Goal: Transaction & Acquisition: Subscribe to service/newsletter

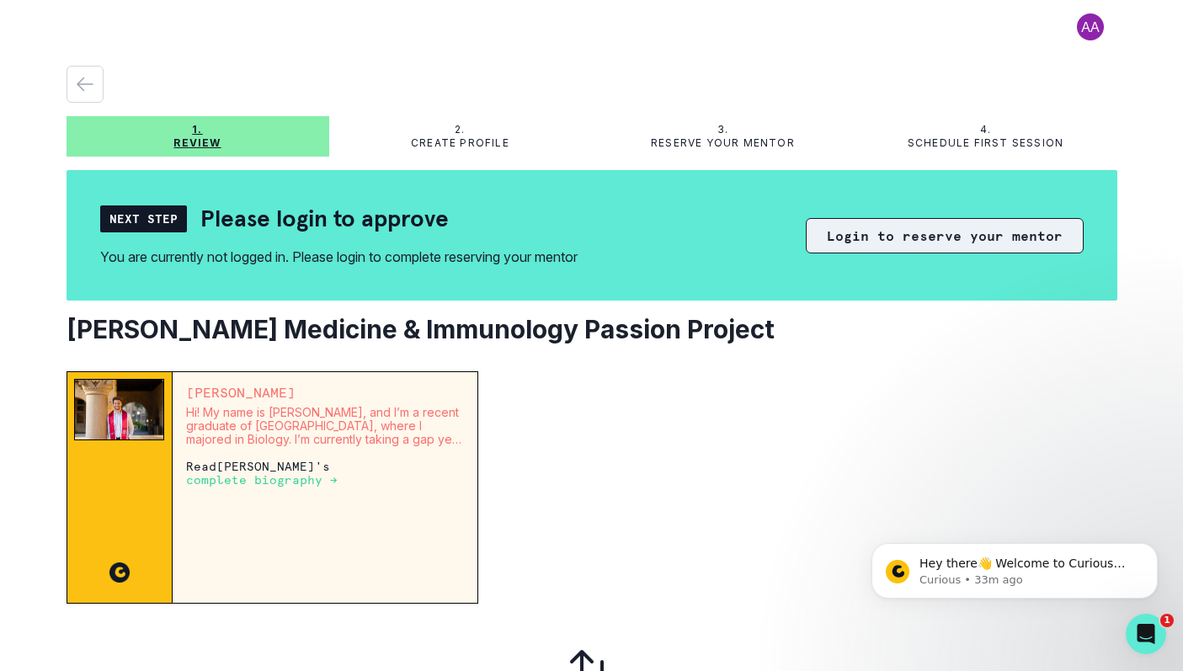
click at [841, 244] on button "Login to reserve your mentor" at bounding box center [945, 235] width 278 height 35
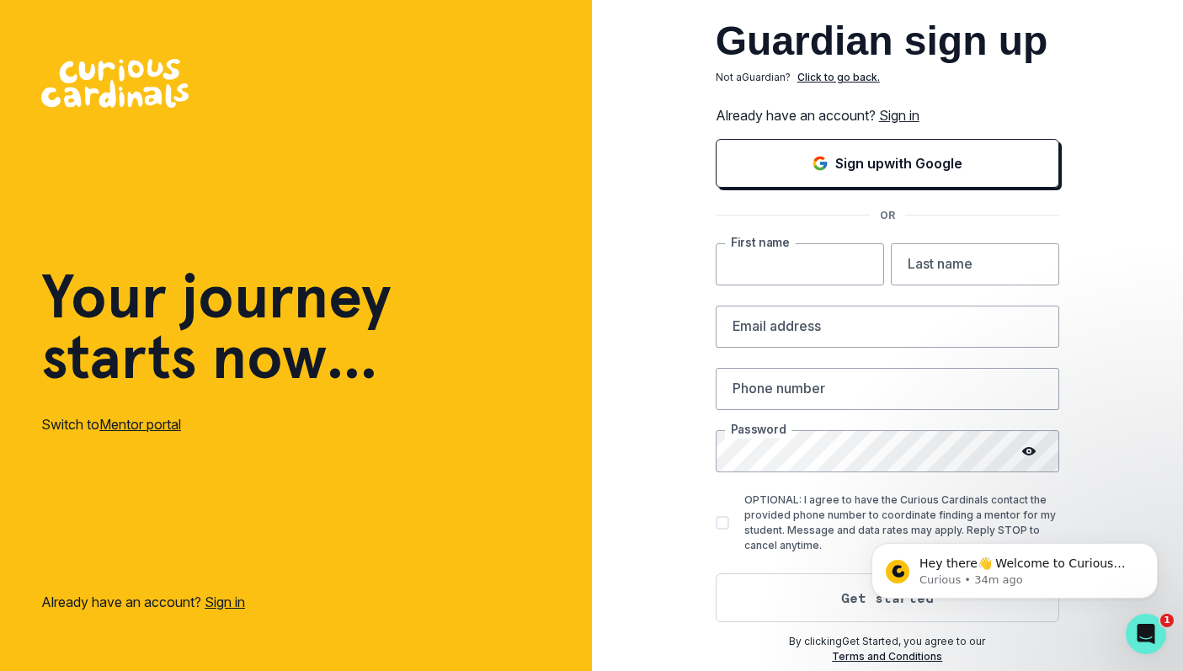
click at [818, 266] on input "text" at bounding box center [800, 264] width 168 height 42
click at [716, 247] on input "text" at bounding box center [800, 264] width 168 height 42
click at [673, 267] on div "Guardian sign up Not a Guardian ? Click to go back. Already have an account? Si…" at bounding box center [888, 335] width 592 height 671
click at [736, 266] on input "text" at bounding box center [800, 264] width 168 height 42
type input "Ebru"
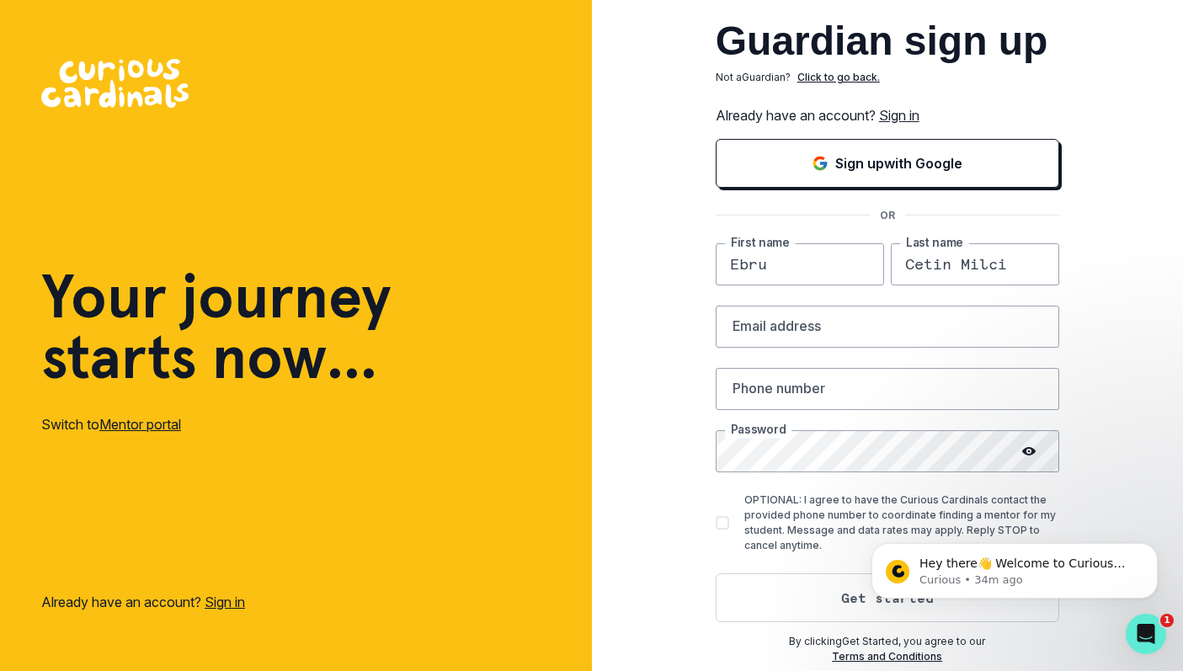
type input "Cetin Milci"
type input "[EMAIL_ADDRESS][DOMAIN_NAME]"
type input "6502243277"
click at [0, 670] on com-1password-button at bounding box center [0, 671] width 0 height 0
click at [1156, 553] on button "Dismiss notification" at bounding box center [1153, 548] width 22 height 22
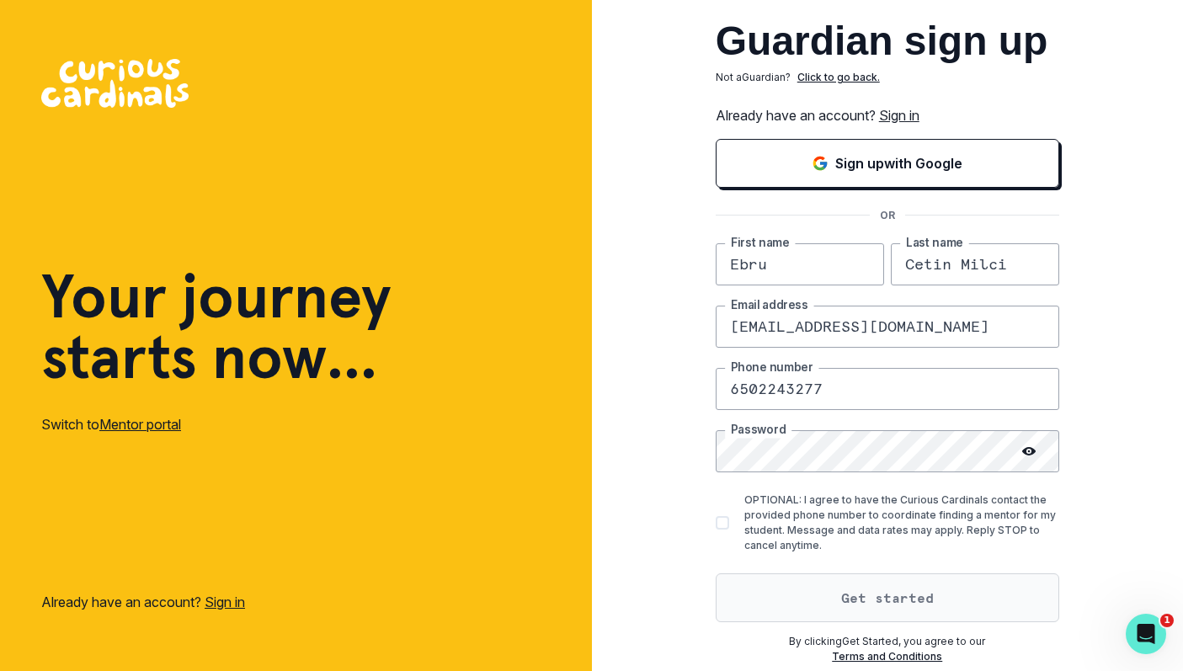
click at [845, 603] on button "Get started" at bounding box center [888, 597] width 344 height 49
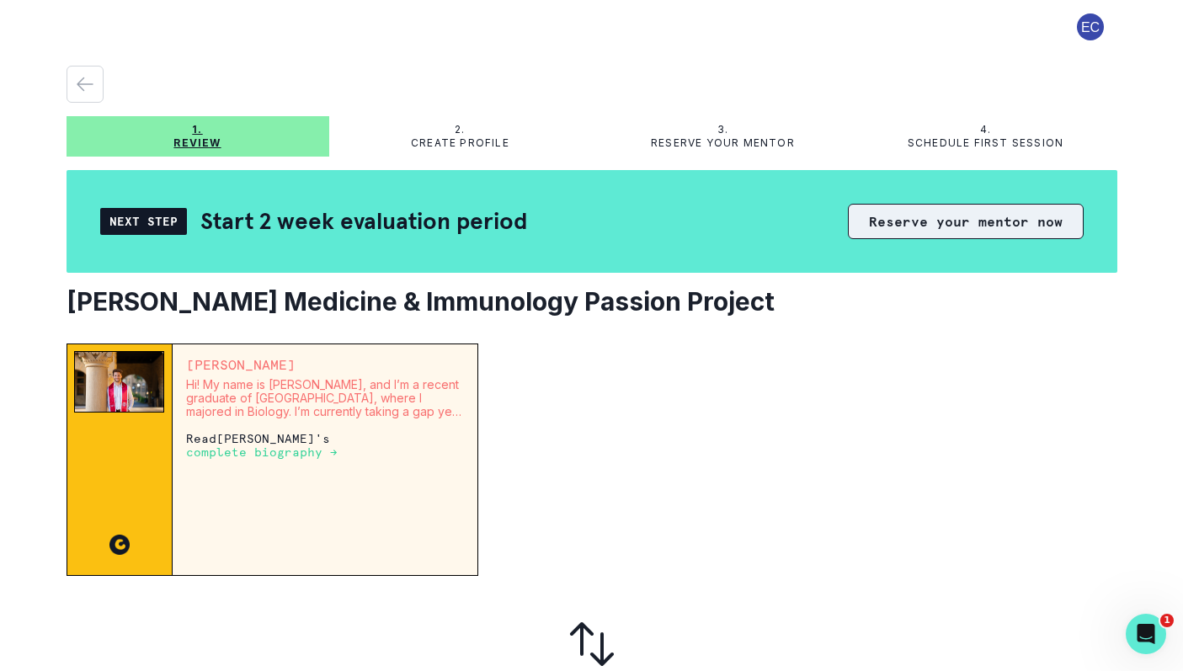
click at [941, 229] on button "Reserve your mentor now" at bounding box center [966, 221] width 236 height 35
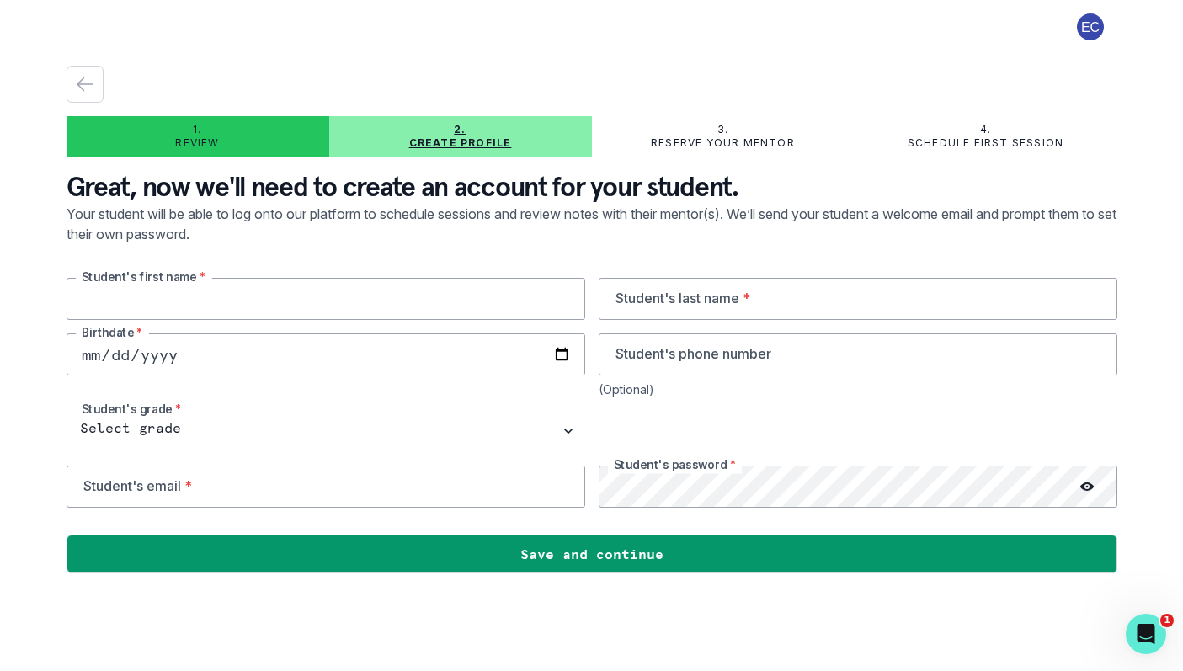
click at [253, 282] on input "text" at bounding box center [326, 299] width 519 height 42
type input "[PERSON_NAME]"
type input "Milci"
type input "[DATE]"
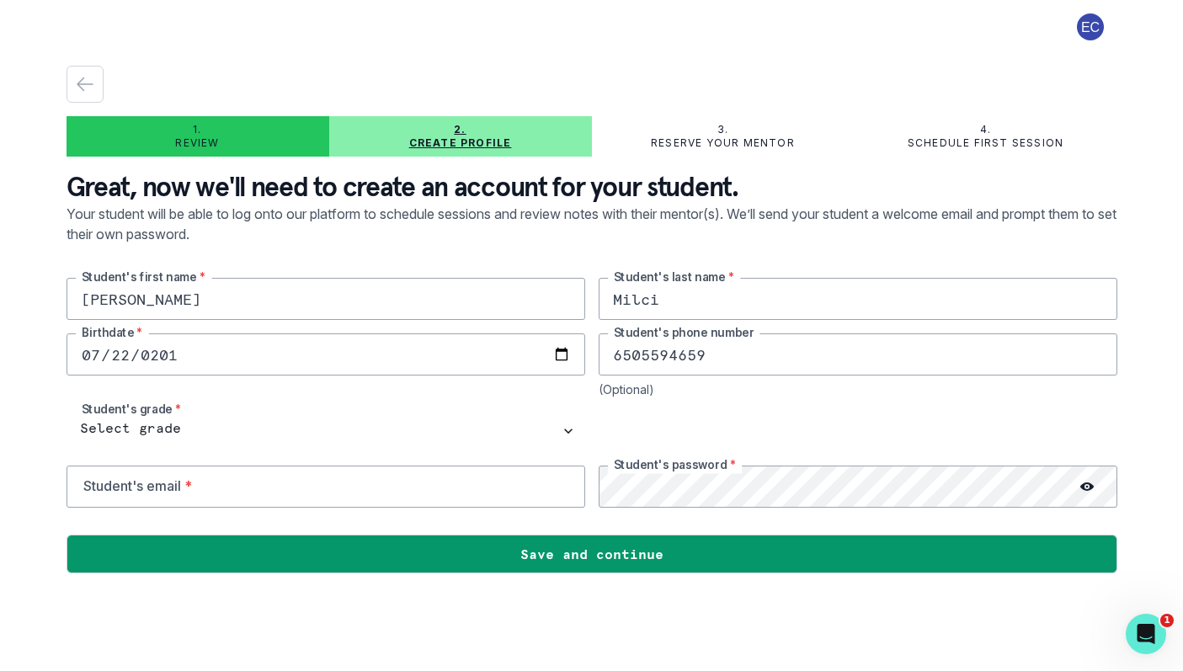
type input "6505594659"
click at [874, 438] on div at bounding box center [858, 431] width 519 height 42
click at [189, 466] on input "email" at bounding box center [326, 487] width 519 height 42
type input "[PERSON_NAME][EMAIL_ADDRESS][DOMAIN_NAME]"
click at [735, 520] on div at bounding box center [592, 521] width 1051 height 27
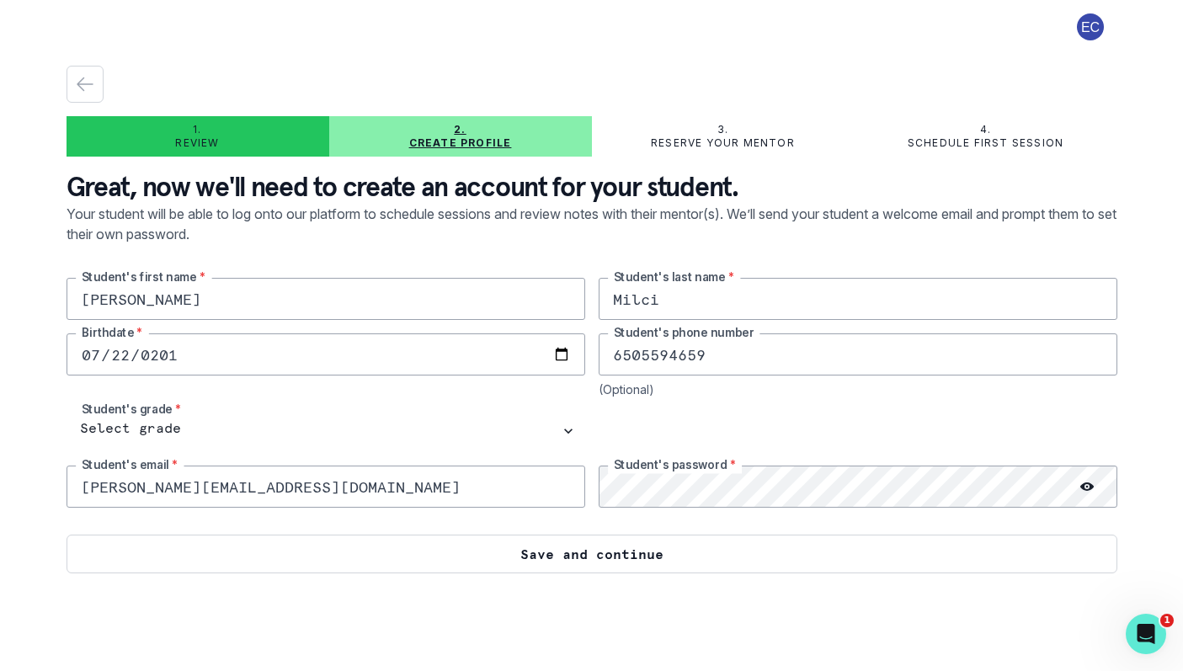
click at [706, 549] on button "Save and continue" at bounding box center [592, 554] width 1051 height 39
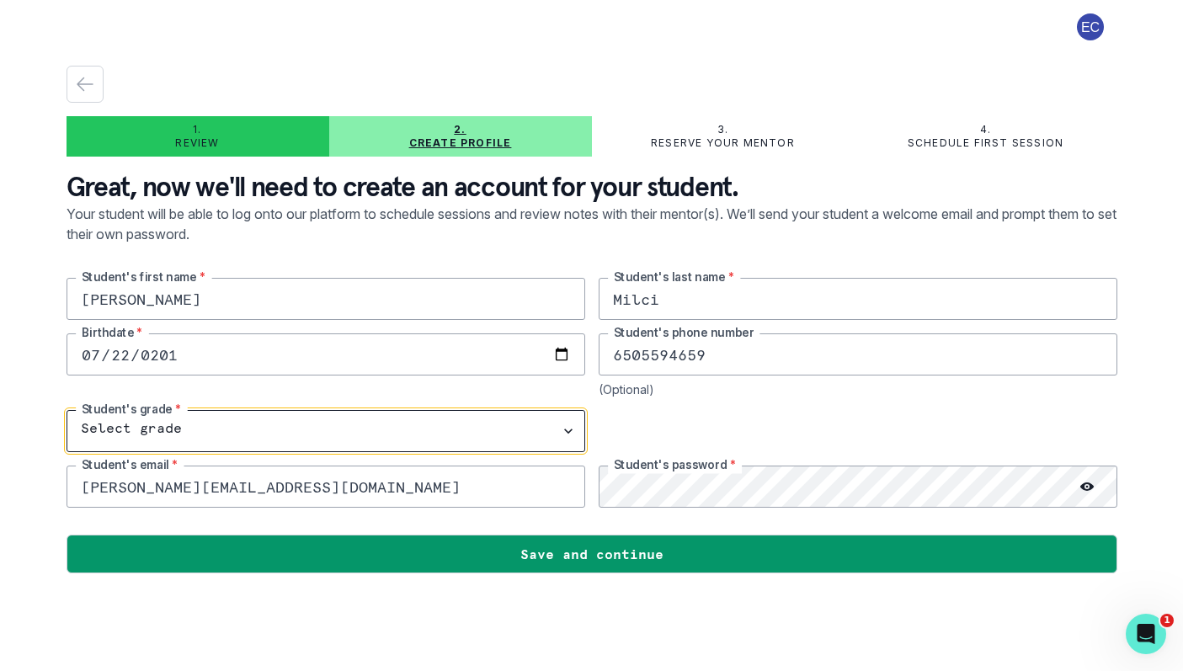
click at [406, 429] on select "Select grade 1st Grade 2nd Grade 3rd Grade 4th Grade 5th Grade 6th Grade 7th Gr…" at bounding box center [326, 431] width 519 height 42
select select "9th Grade"
click at [67, 410] on select "Select grade 1st Grade 2nd Grade 3rd Grade 4th Grade 5th Grade 6th Grade 7th Gr…" at bounding box center [326, 431] width 519 height 42
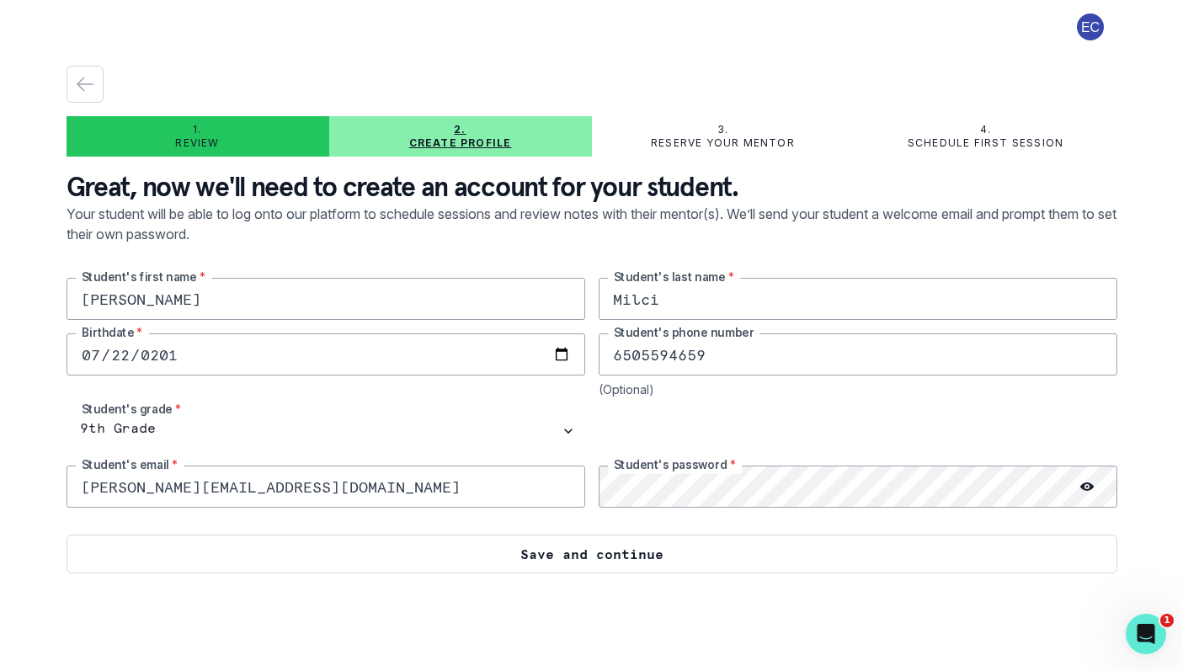
click at [365, 552] on button "Save and continue" at bounding box center [592, 554] width 1051 height 39
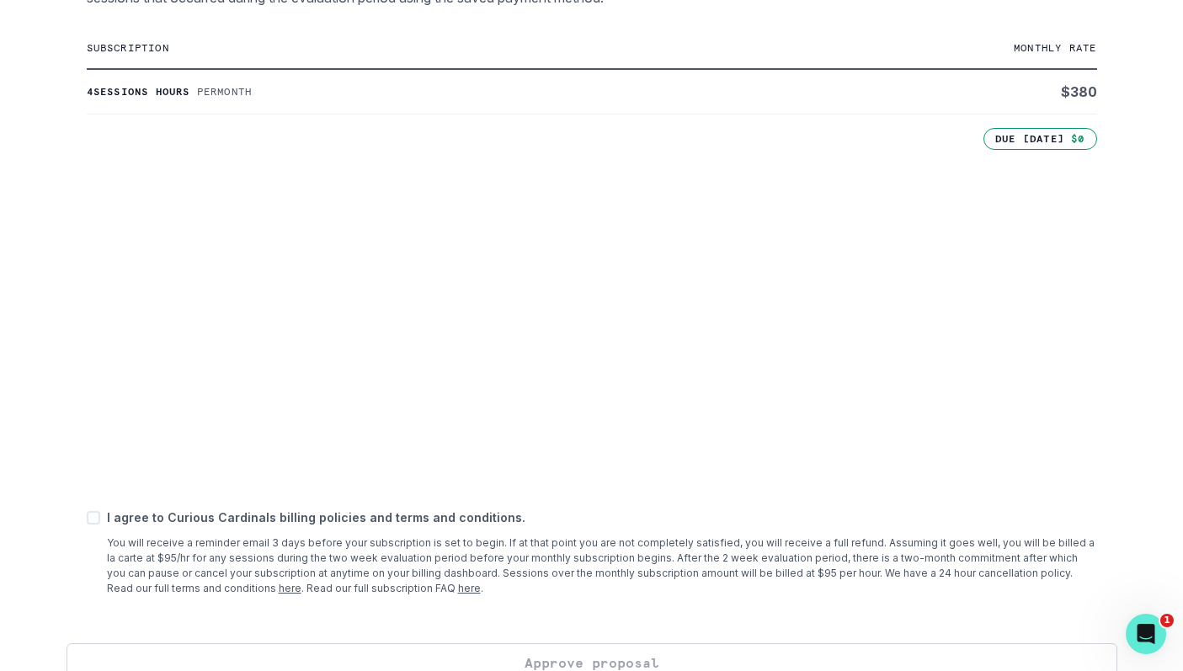
scroll to position [410, 0]
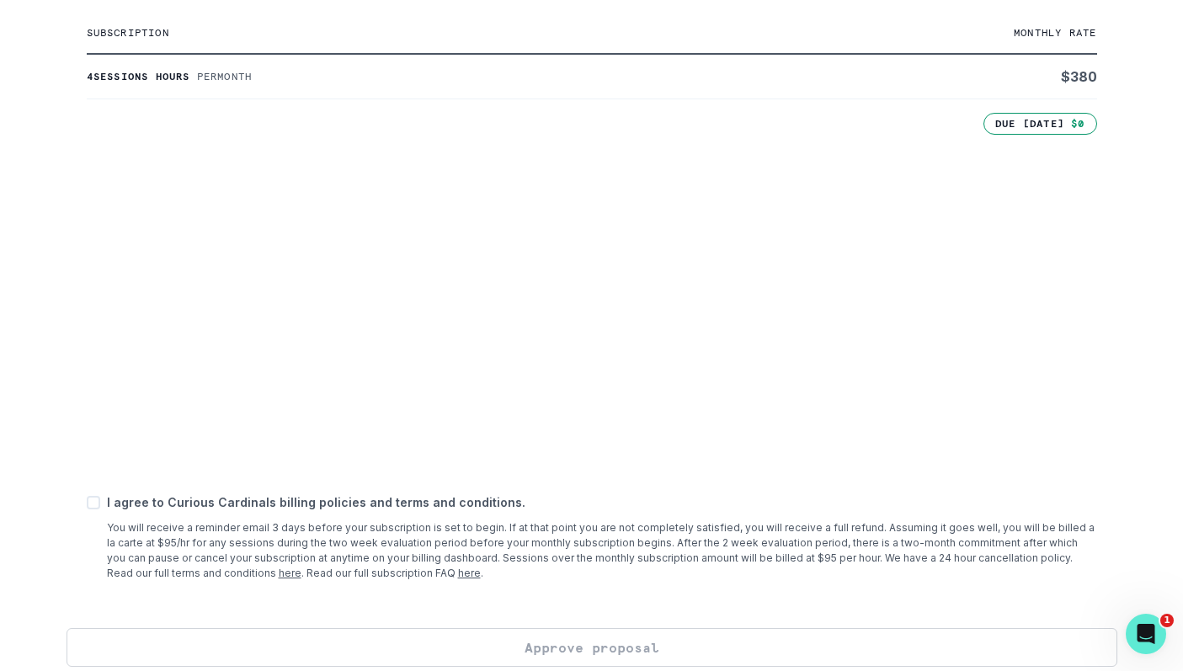
click at [88, 506] on span at bounding box center [93, 502] width 13 height 13
click at [87, 503] on input "checkbox" at bounding box center [86, 502] width 1 height 1
checkbox input "true"
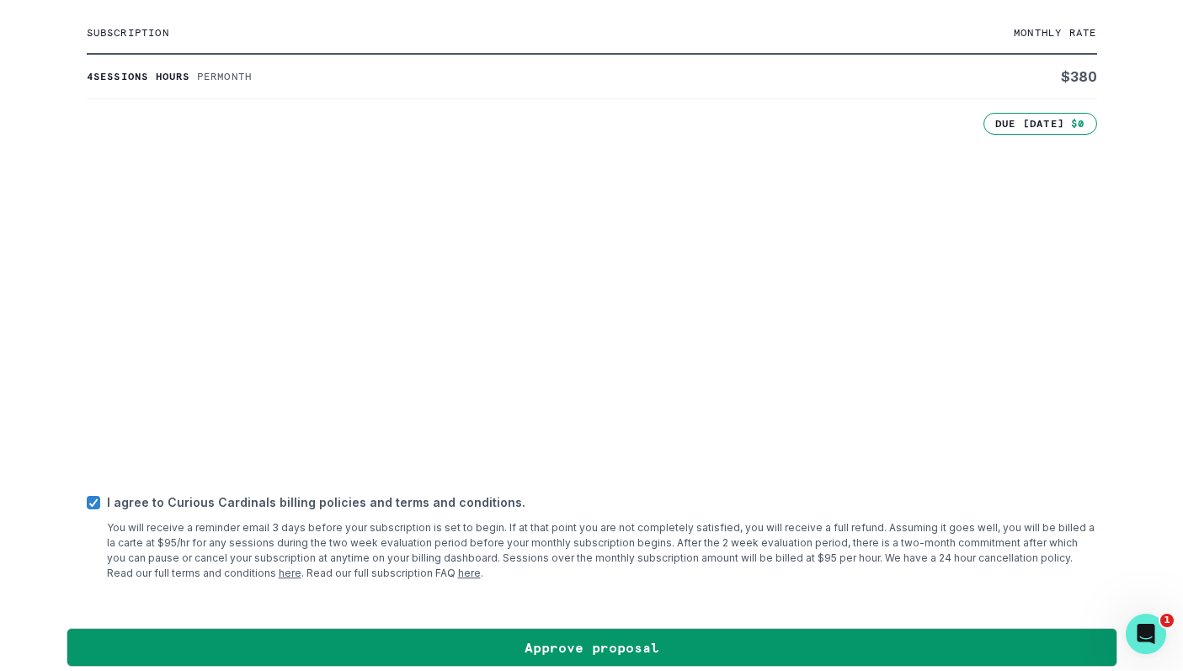
scroll to position [426, 0]
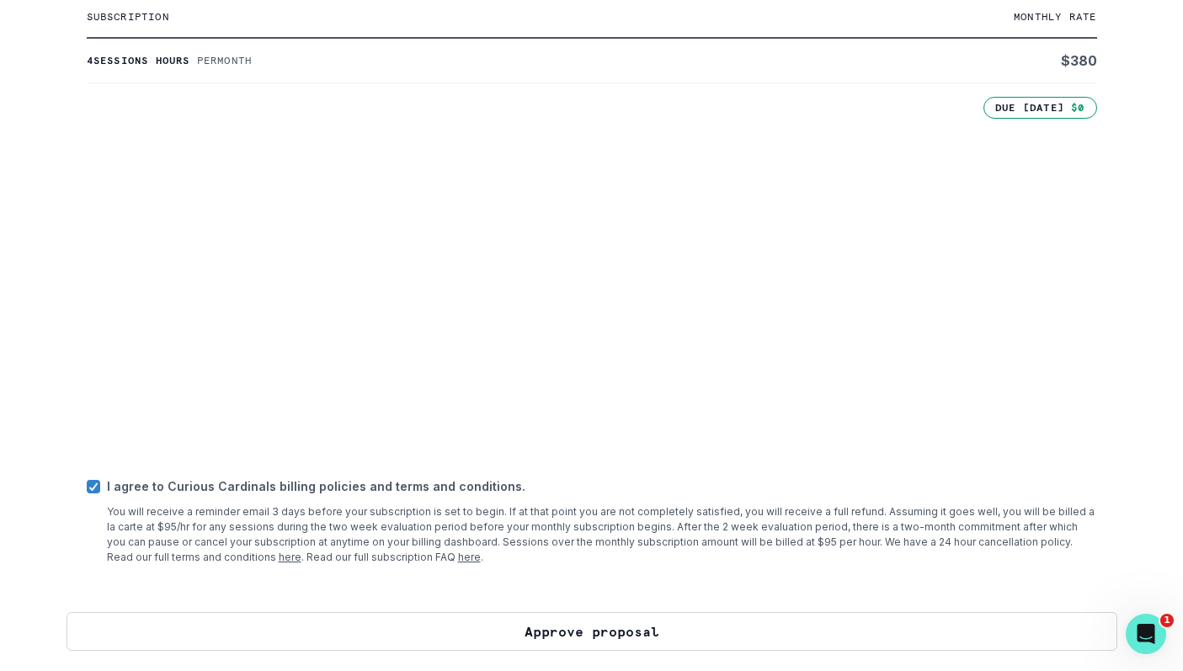
click at [296, 627] on button "Approve proposal" at bounding box center [592, 631] width 1051 height 39
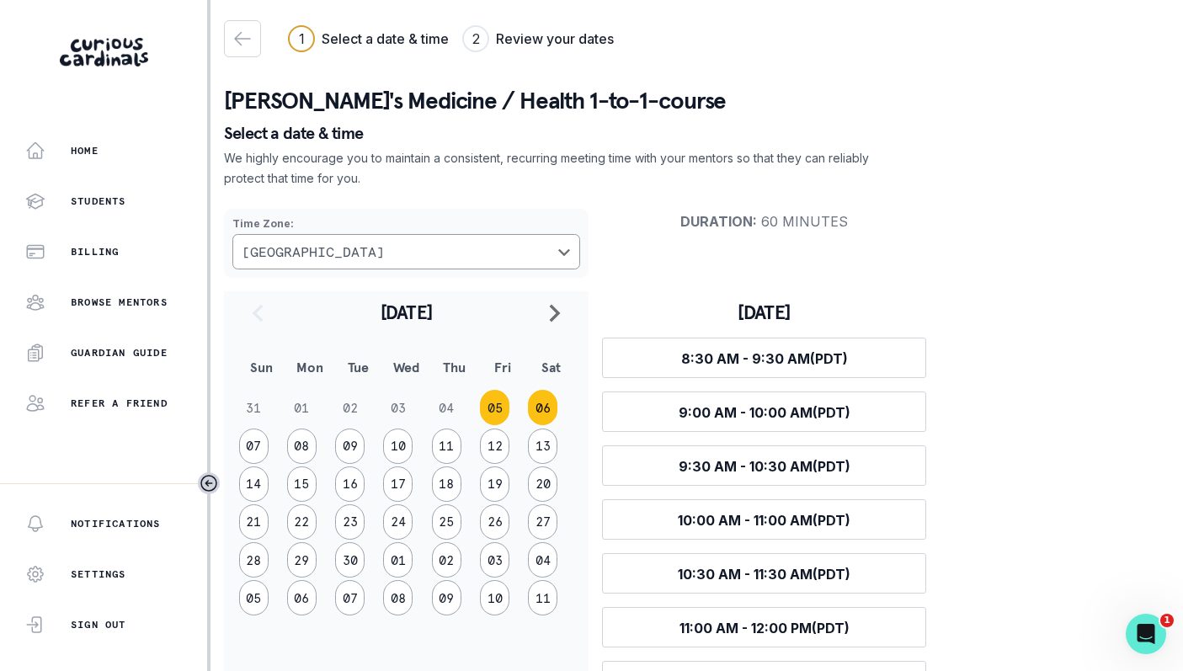
click at [545, 415] on button "06" at bounding box center [542, 407] width 29 height 35
click at [509, 434] on td "12" at bounding box center [502, 446] width 48 height 38
click at [254, 445] on button "07" at bounding box center [253, 446] width 29 height 35
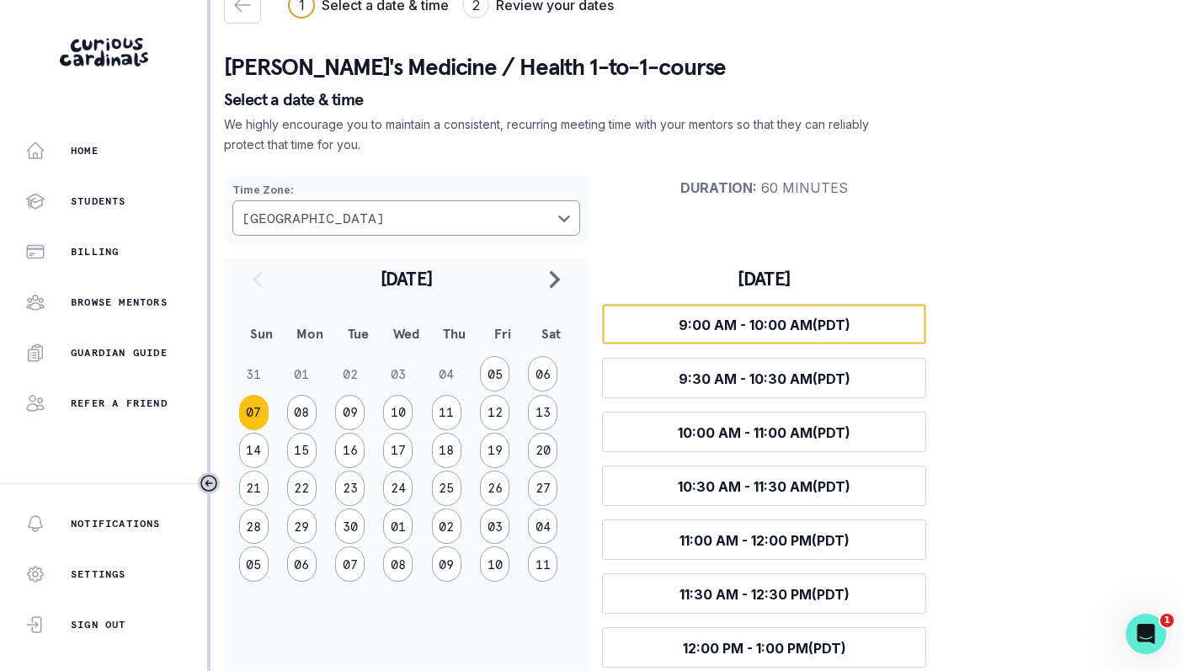
scroll to position [35, 0]
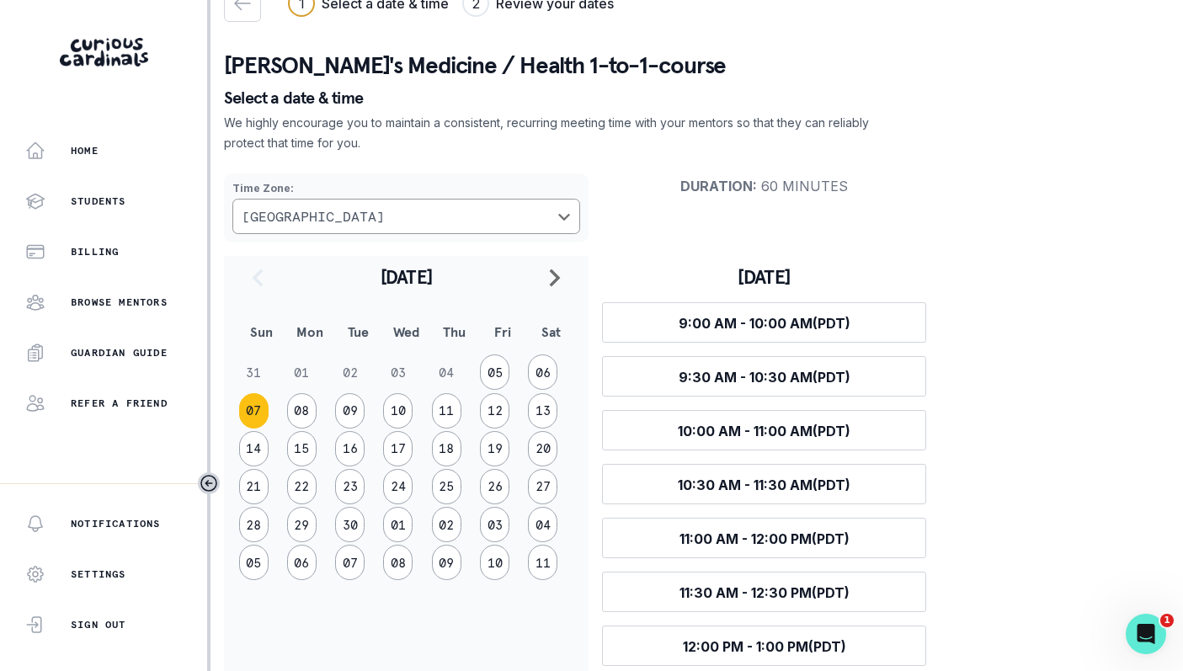
click at [291, 127] on p "We highly encourage you to maintain a consistent, recurring meeting time with y…" at bounding box center [547, 133] width 647 height 40
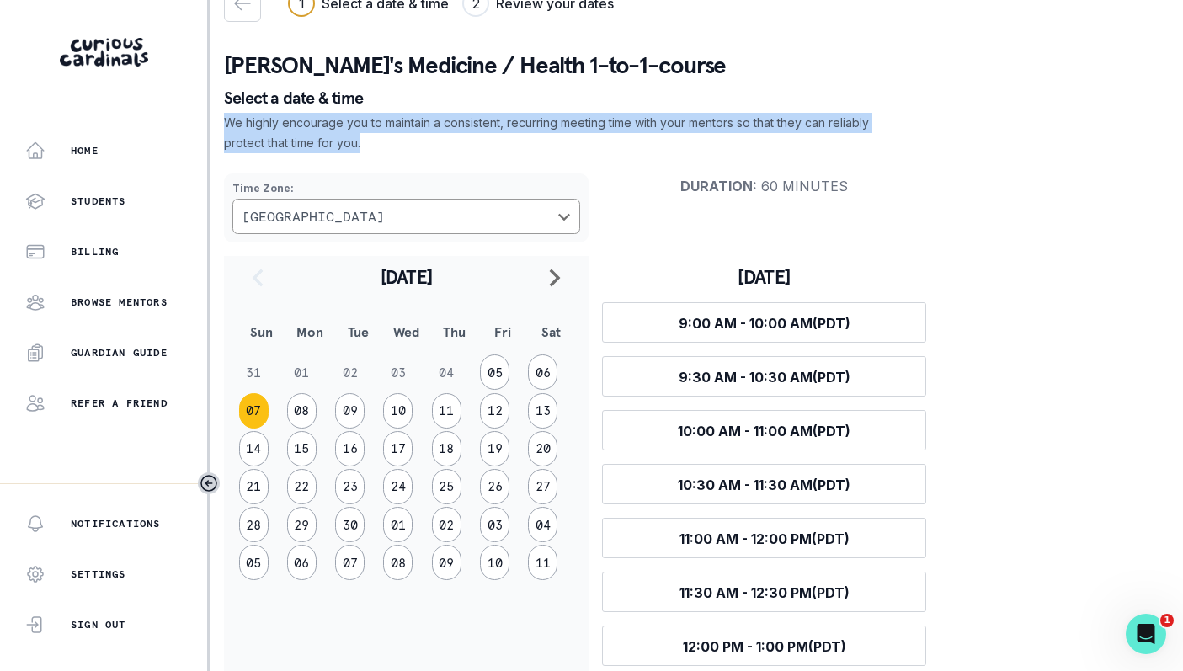
click at [291, 127] on p "We highly encourage you to maintain a consistent, recurring meeting time with y…" at bounding box center [547, 133] width 647 height 40
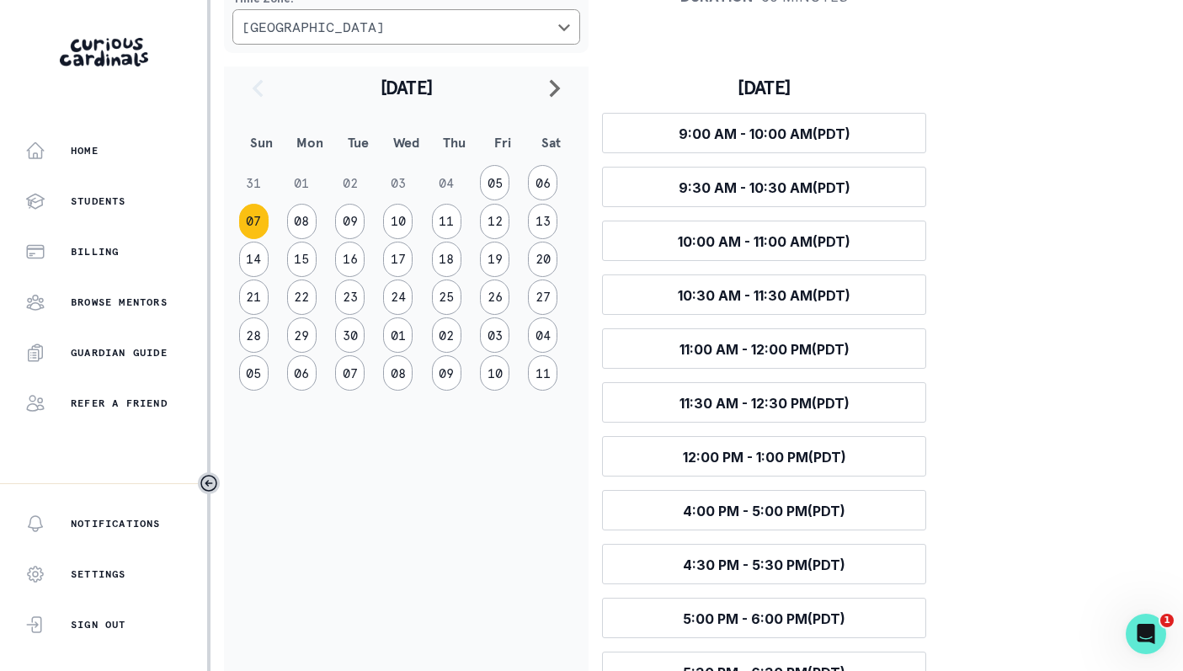
scroll to position [228, 0]
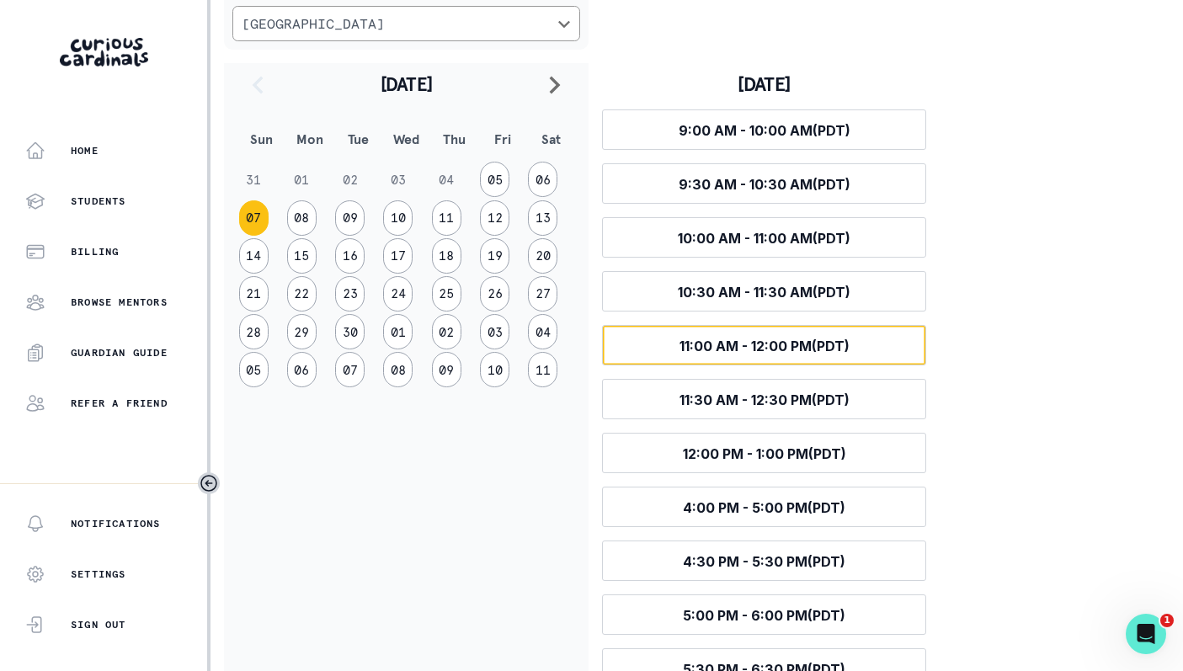
click at [669, 339] on button "Select time 11:00 AM - 12:00 PM (PDT)" at bounding box center [764, 345] width 324 height 40
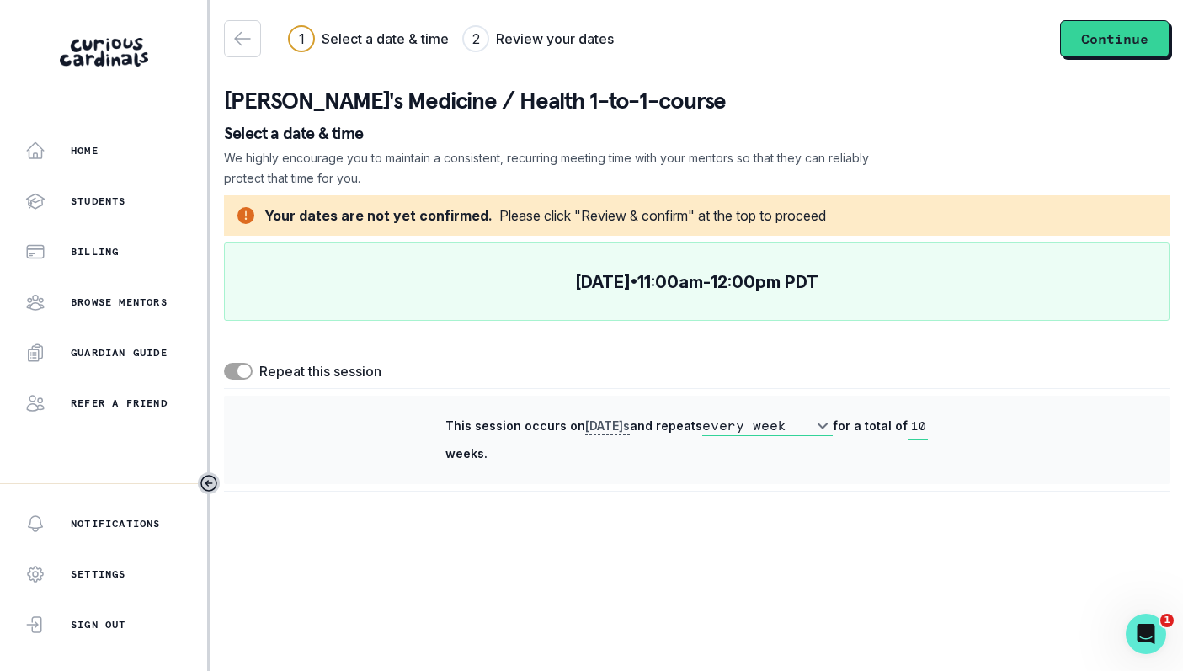
click at [767, 429] on select "every week every 2 weeks" at bounding box center [767, 426] width 131 height 20
click at [922, 426] on input "10" at bounding box center [918, 427] width 20 height 28
click at [911, 426] on input "10" at bounding box center [918, 427] width 20 height 28
drag, startPoint x: 911, startPoint y: 426, endPoint x: 1051, endPoint y: 445, distance: 141.0
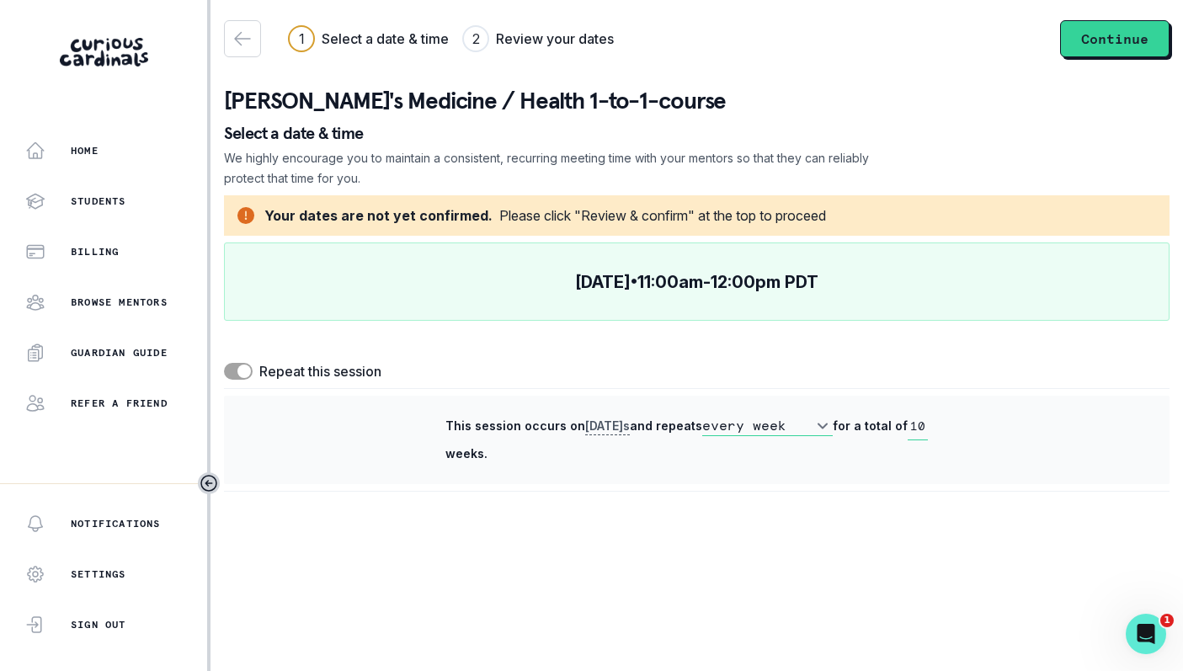
click at [1051, 445] on div "This session occurs [DATE] s and repeats every week every 2 weeks for a total o…" at bounding box center [697, 440] width 946 height 88
click at [843, 515] on main "1 Select a date & time 2 Review your dates Continue [PERSON_NAME]'s Medicine / …" at bounding box center [697, 335] width 973 height 671
click at [236, 377] on span at bounding box center [238, 371] width 29 height 17
click at [224, 363] on input "checkbox" at bounding box center [223, 362] width 1 height 1
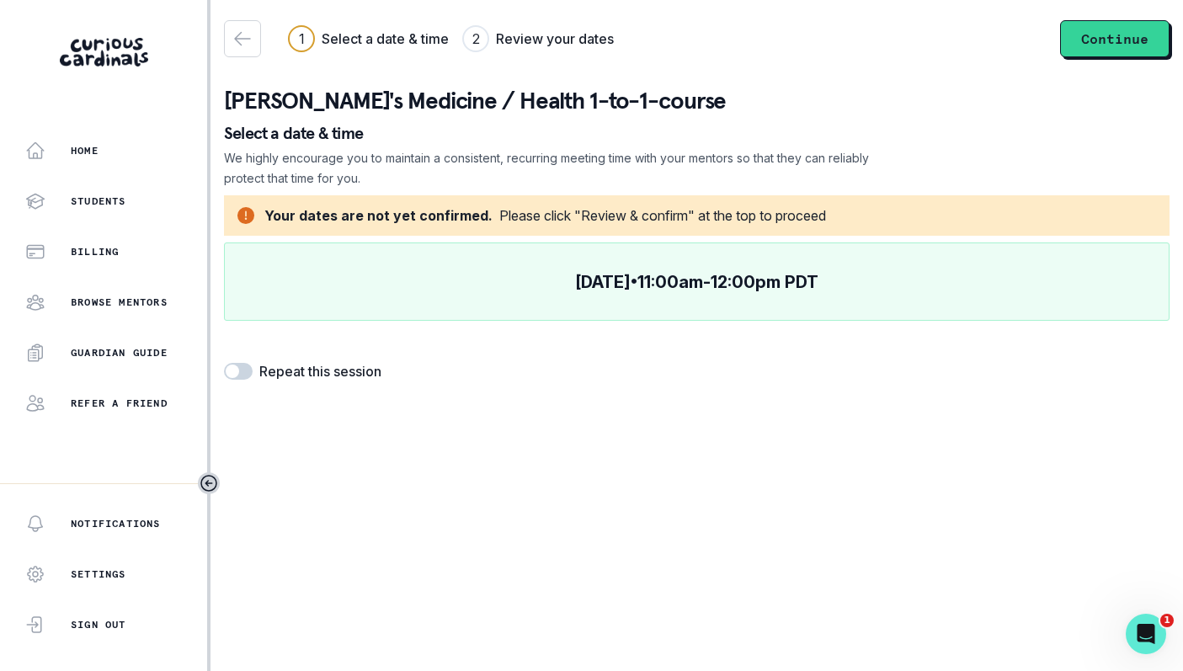
click at [236, 377] on span at bounding box center [238, 371] width 29 height 17
click at [224, 363] on input "checkbox" at bounding box center [223, 362] width 1 height 1
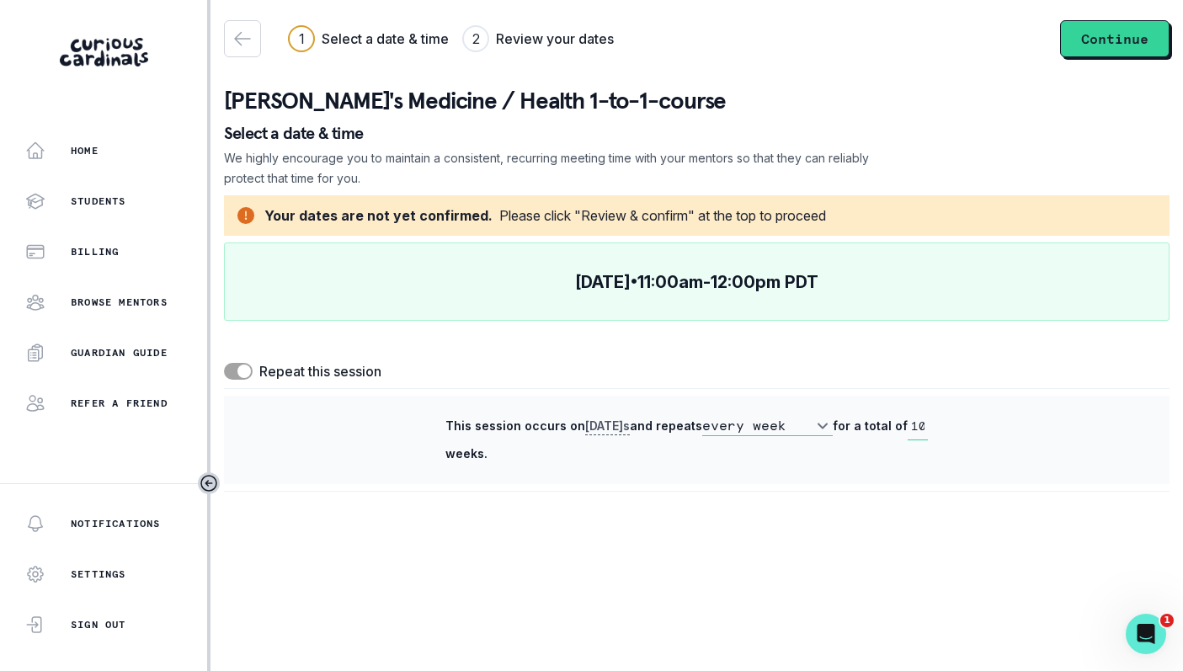
click at [236, 377] on span at bounding box center [238, 371] width 29 height 17
click at [224, 363] on input "checkbox" at bounding box center [223, 362] width 1 height 1
checkbox input "false"
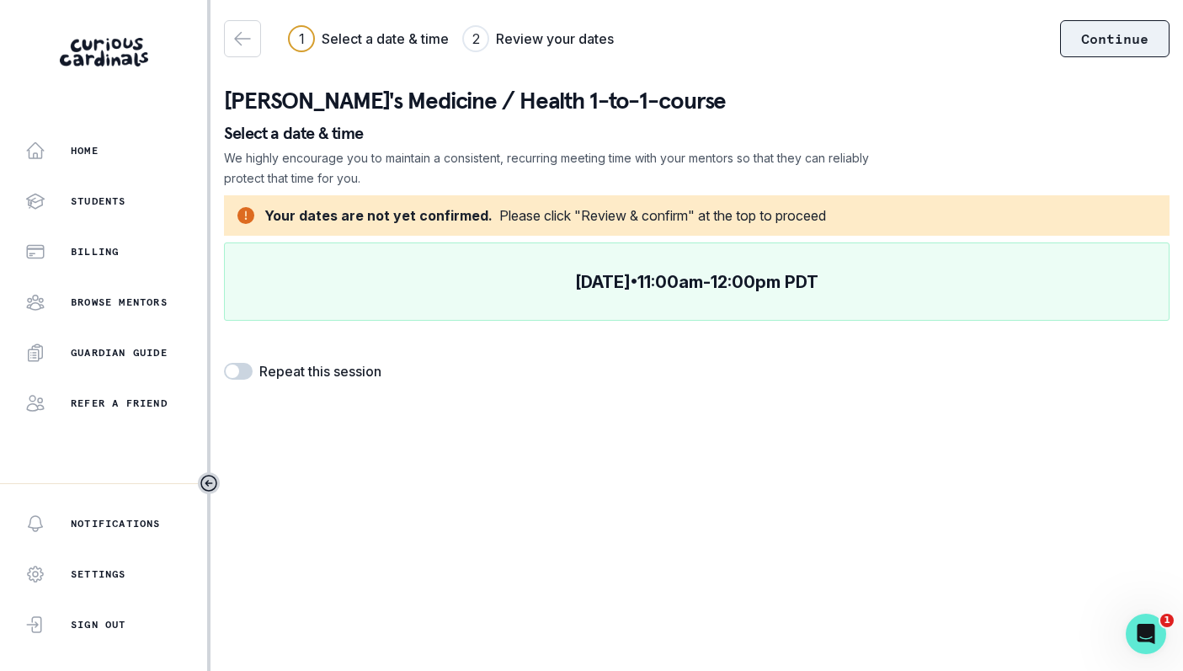
click at [1113, 49] on button "Continue" at bounding box center [1114, 38] width 109 height 37
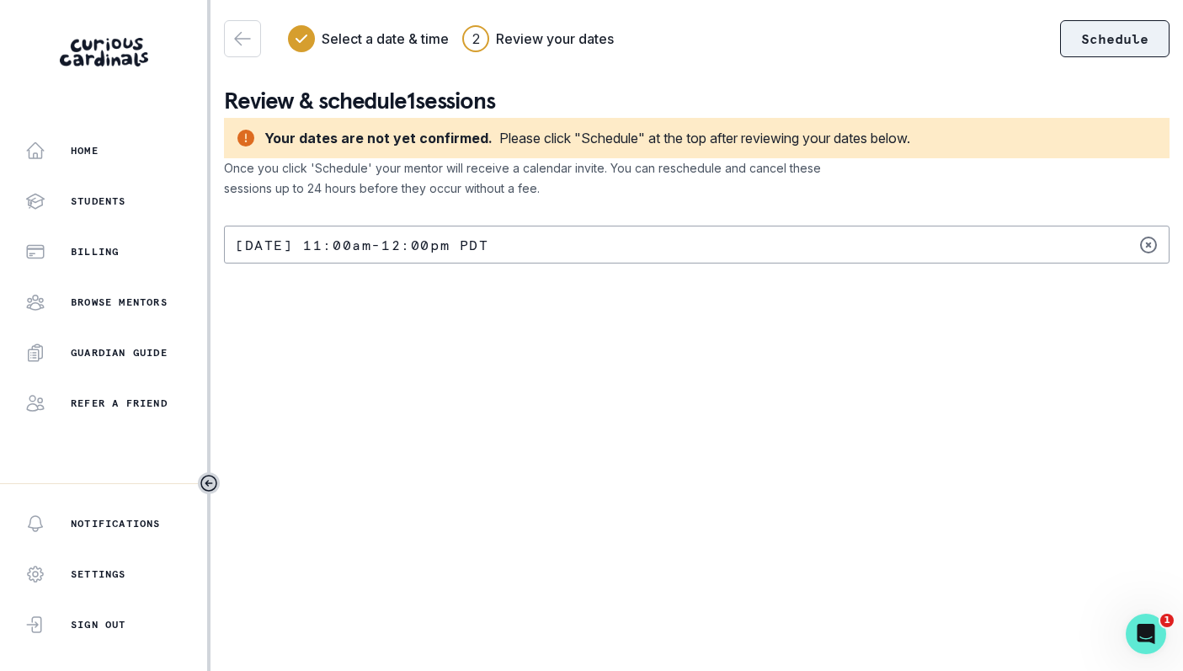
click at [1100, 43] on button "Schedule" at bounding box center [1114, 38] width 109 height 37
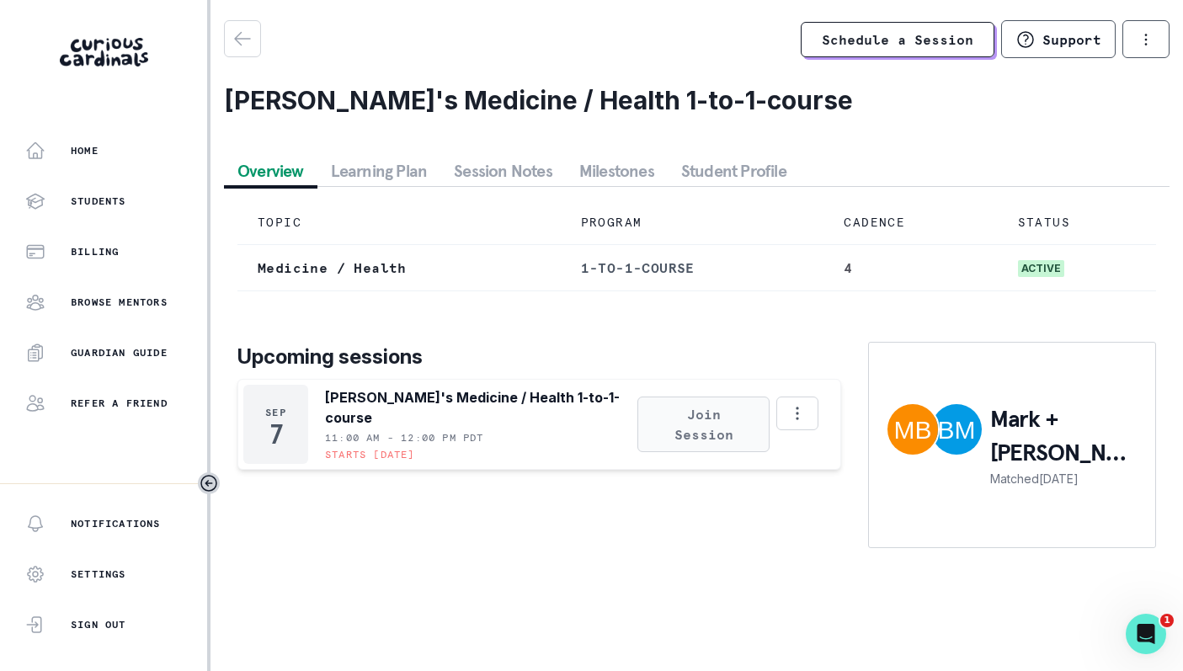
click at [681, 429] on button "Join Session" at bounding box center [702, 425] width 131 height 56
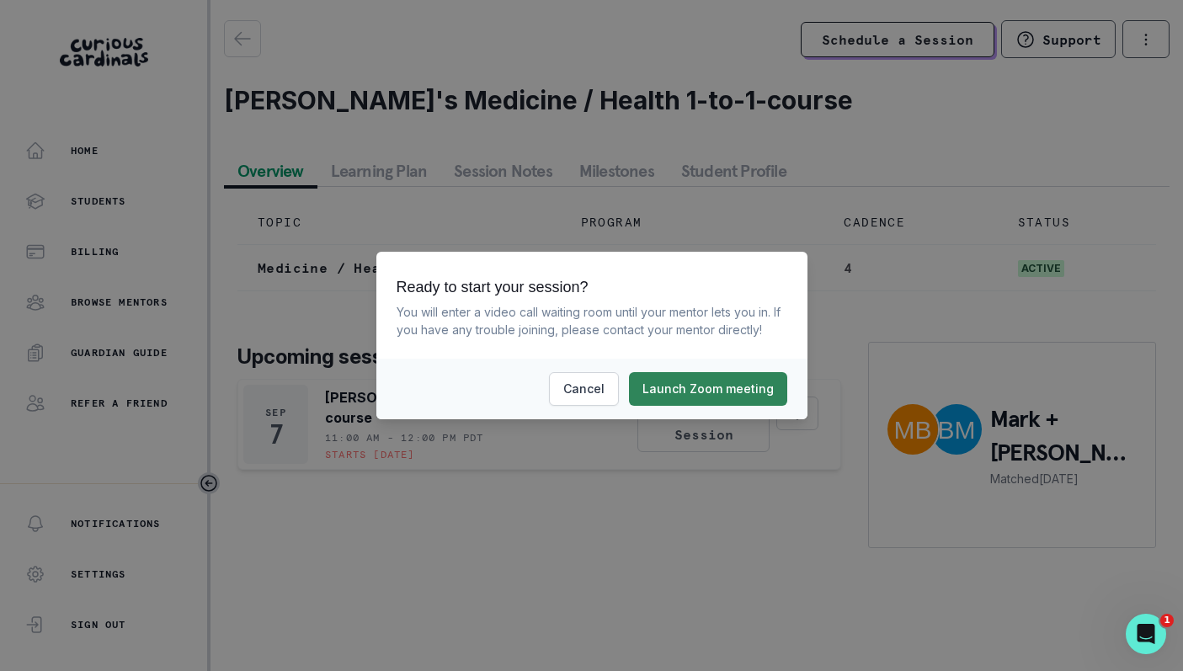
click at [687, 402] on button "Launch Zoom meeting" at bounding box center [708, 389] width 158 height 34
click at [579, 385] on button "Cancel" at bounding box center [584, 389] width 70 height 34
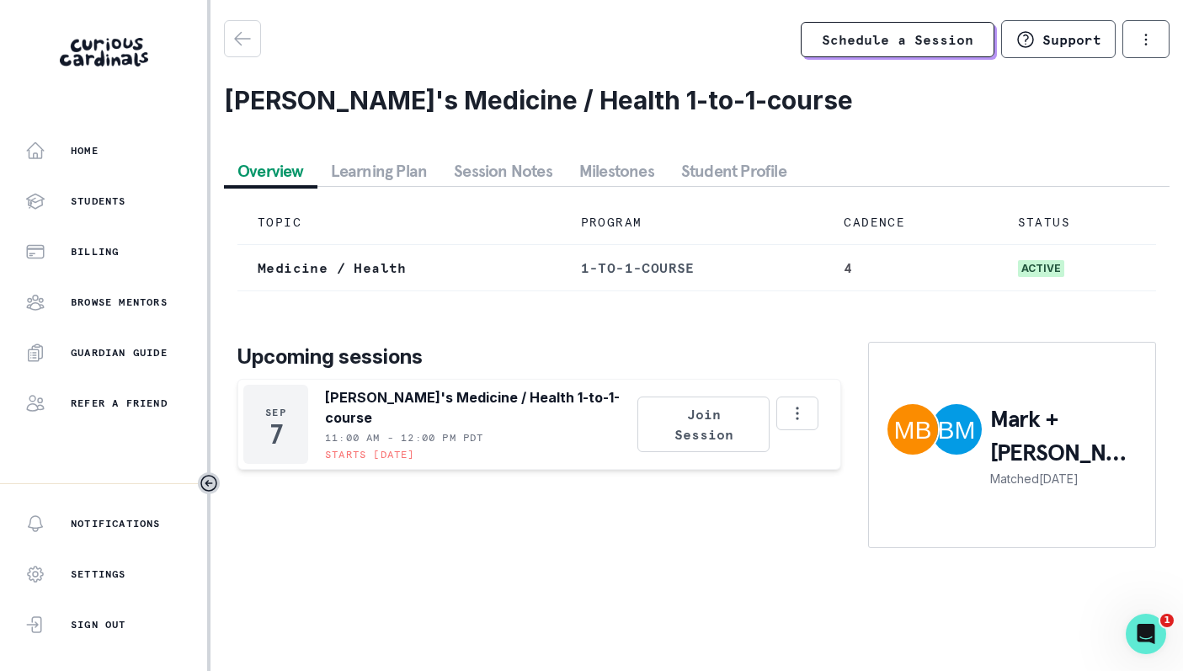
click at [742, 156] on button "Student Profile" at bounding box center [734, 171] width 132 height 30
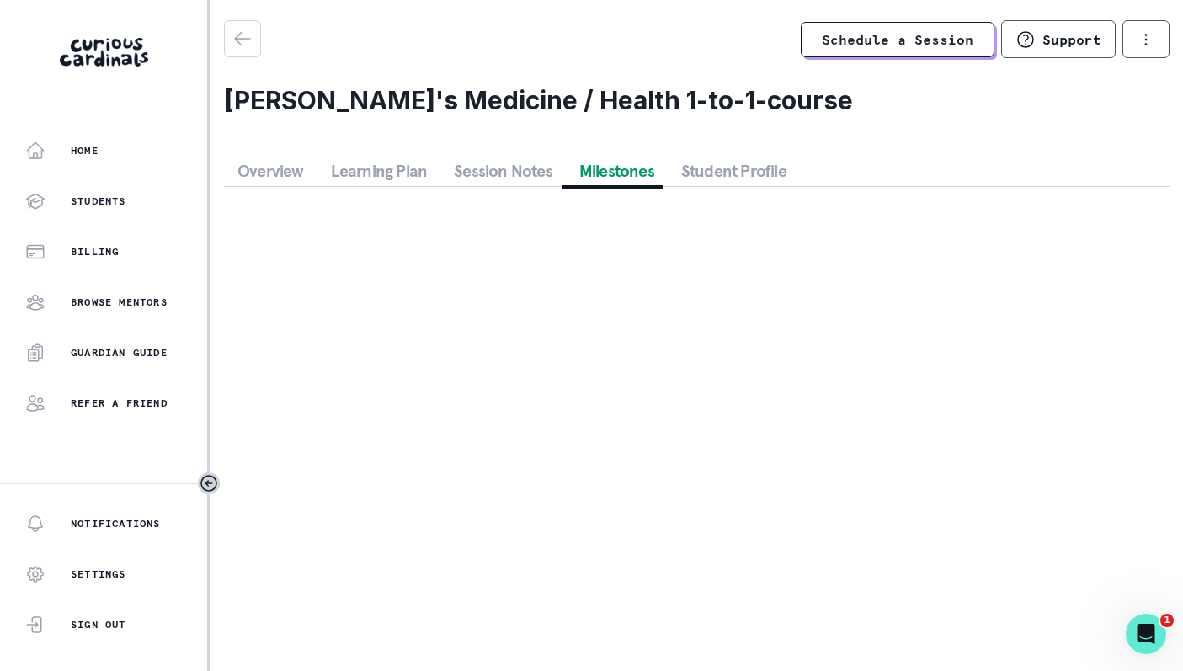
click at [630, 172] on button "Milestones" at bounding box center [617, 171] width 102 height 30
click at [483, 173] on button "Session Notes" at bounding box center [502, 171] width 125 height 30
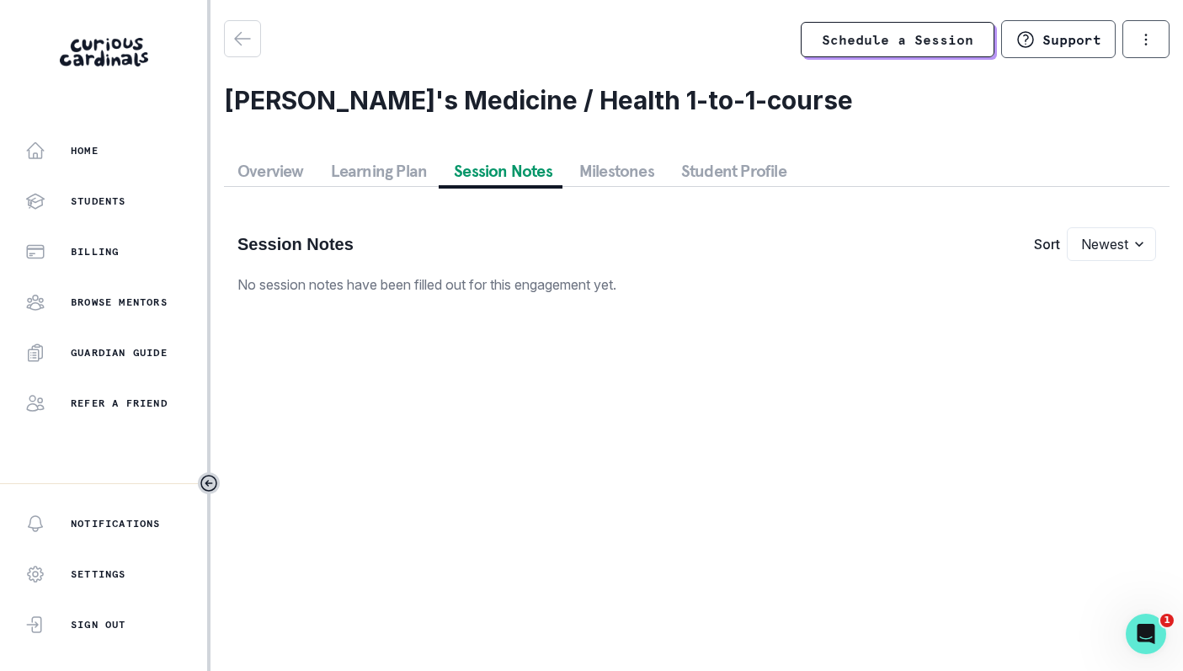
click at [357, 165] on button "Learning Plan" at bounding box center [379, 171] width 124 height 30
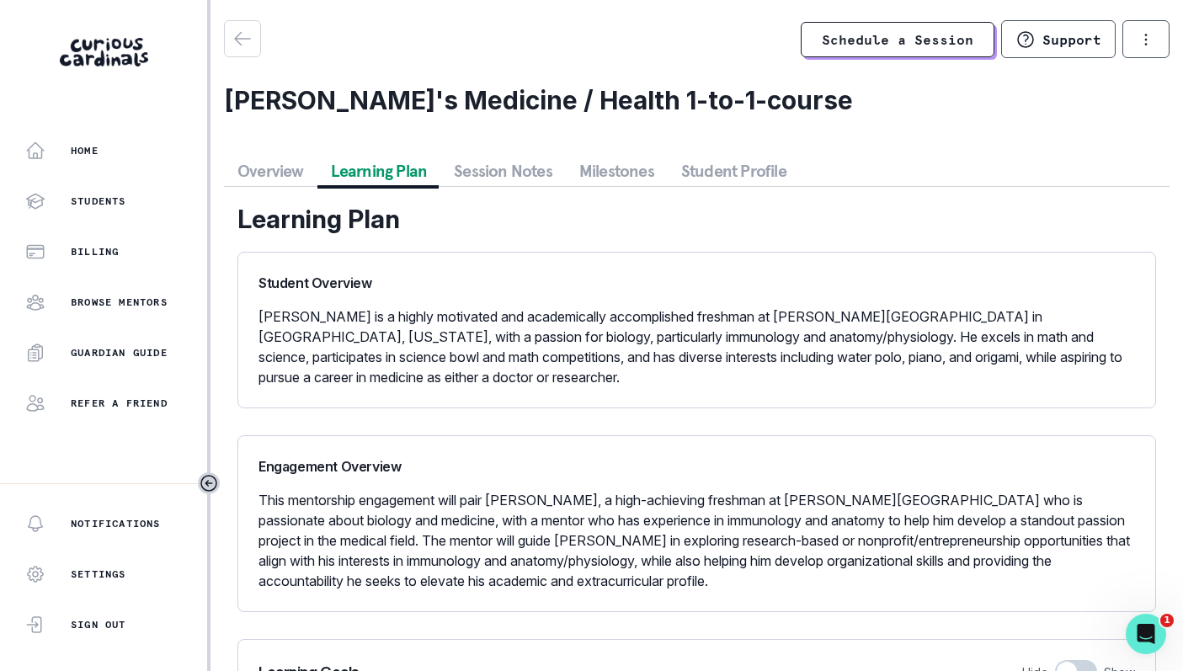
click at [267, 181] on button "Overview" at bounding box center [270, 171] width 93 height 30
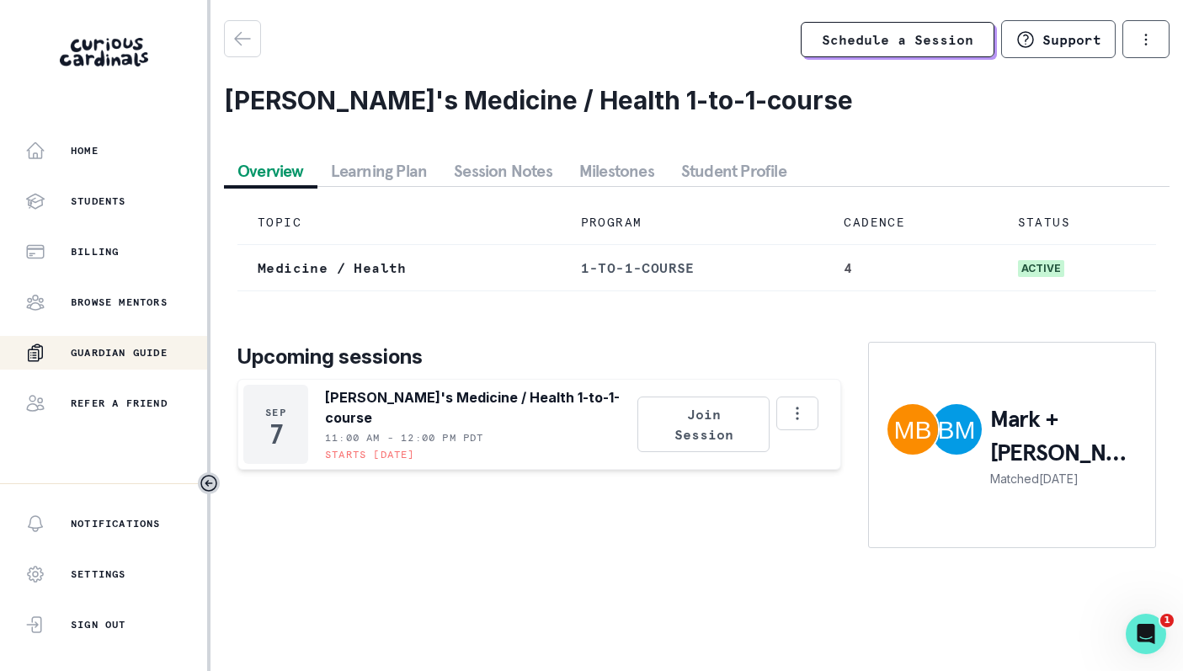
click at [106, 355] on p "Guardian Guide" at bounding box center [119, 352] width 97 height 13
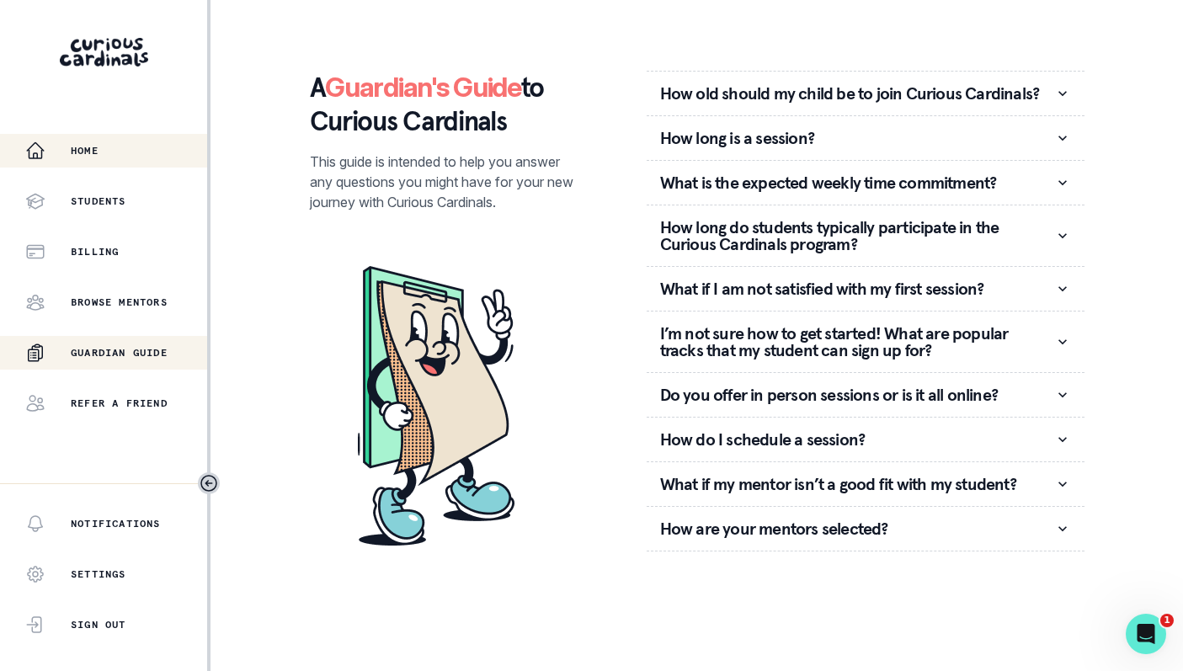
click at [99, 152] on p "Home" at bounding box center [85, 150] width 28 height 13
